Goal: Find specific page/section: Find specific page/section

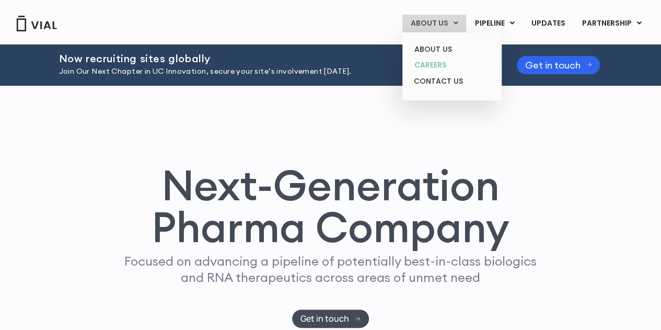
click at [441, 62] on link "CAREERS" at bounding box center [451, 65] width 91 height 16
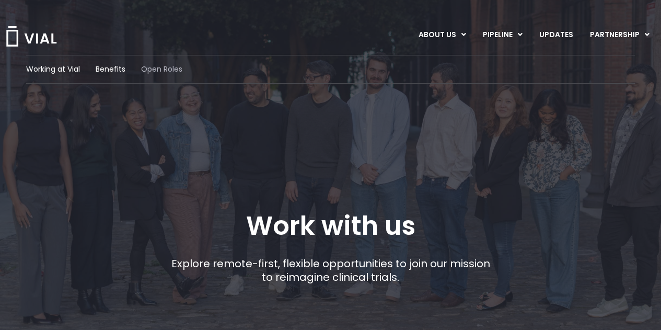
click at [161, 73] on span "Open Roles" at bounding box center [161, 69] width 41 height 11
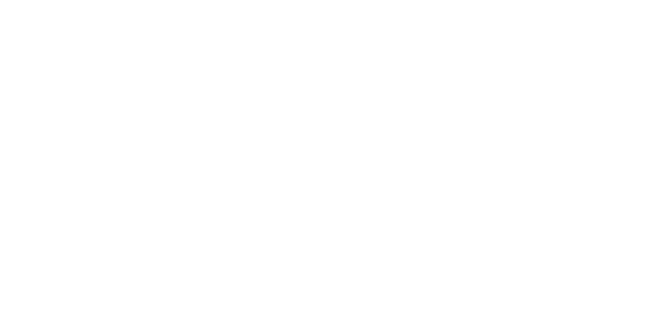
scroll to position [1301, 0]
